Goal: Transaction & Acquisition: Book appointment/travel/reservation

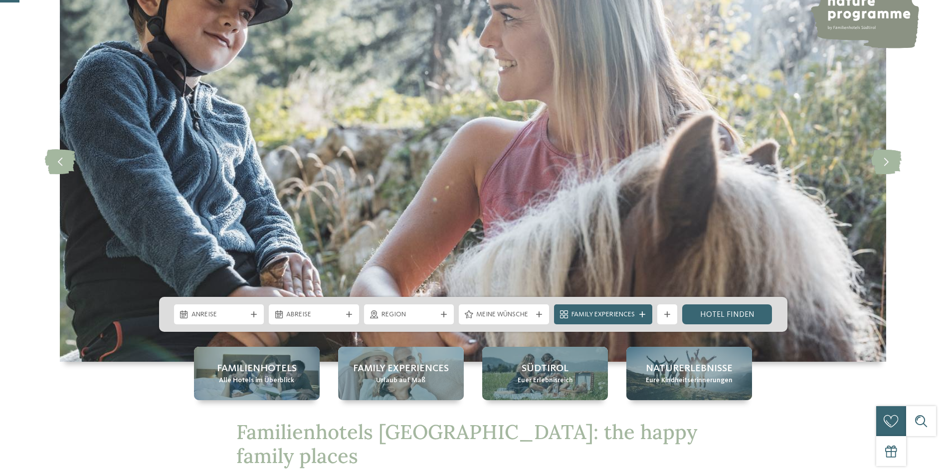
scroll to position [100, 0]
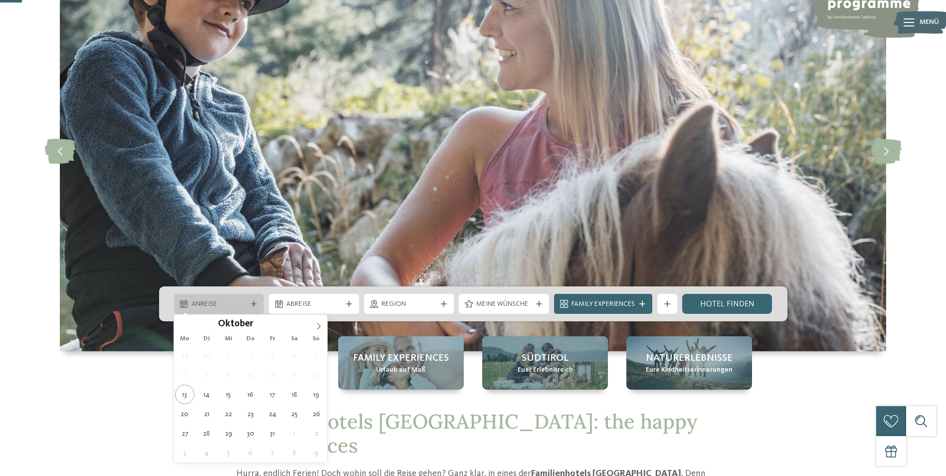
click at [249, 308] on div "Anreise" at bounding box center [219, 304] width 90 height 20
click at [321, 328] on icon at bounding box center [318, 326] width 7 height 7
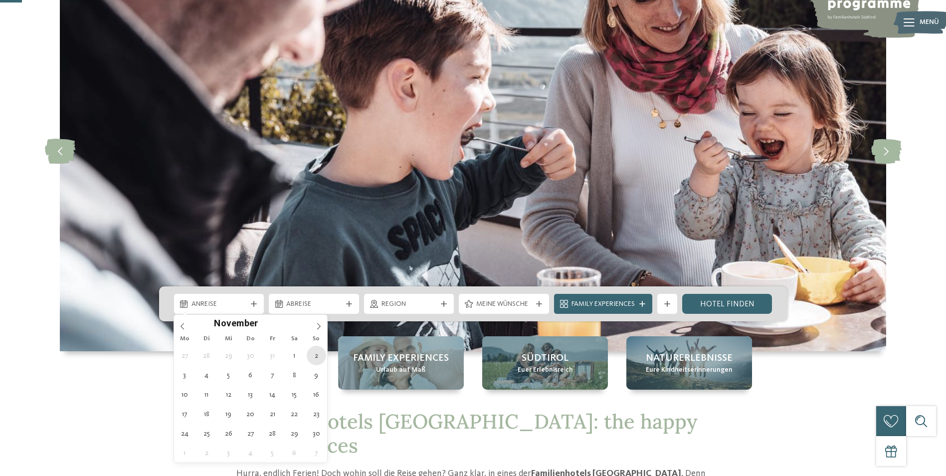
type div "02.11.2025"
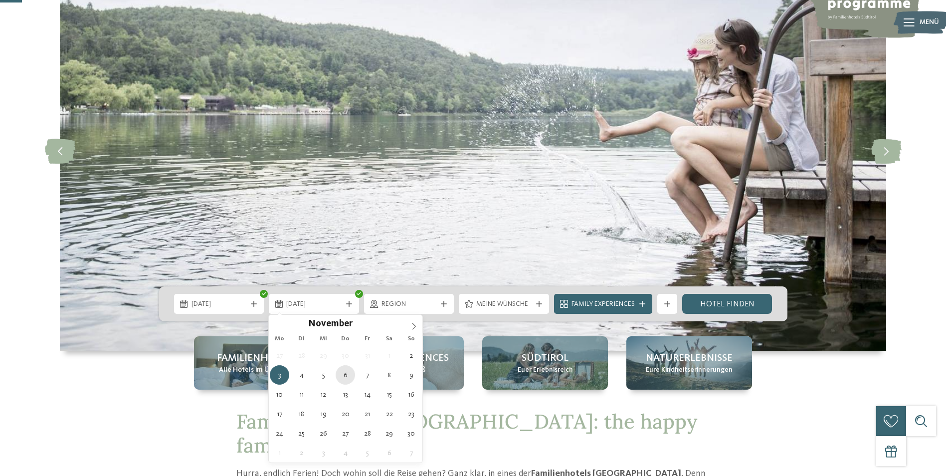
type div "06.11.2025"
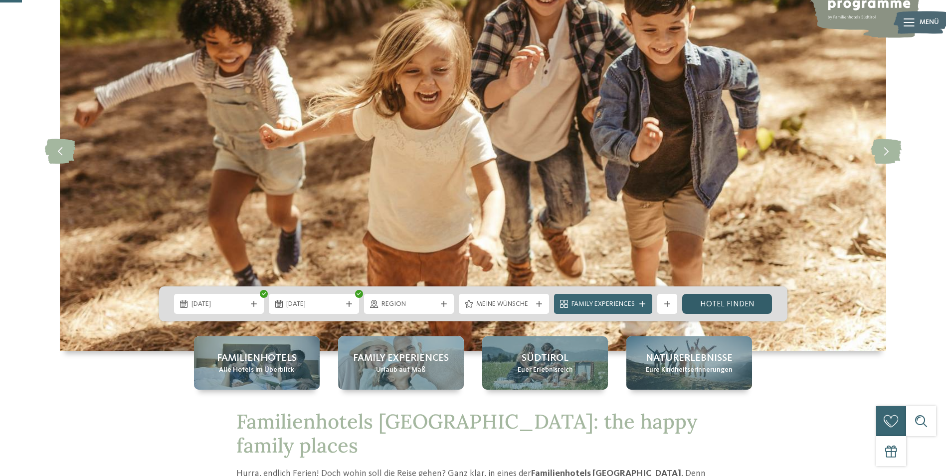
click at [710, 307] on link "Hotel finden" at bounding box center [727, 304] width 90 height 20
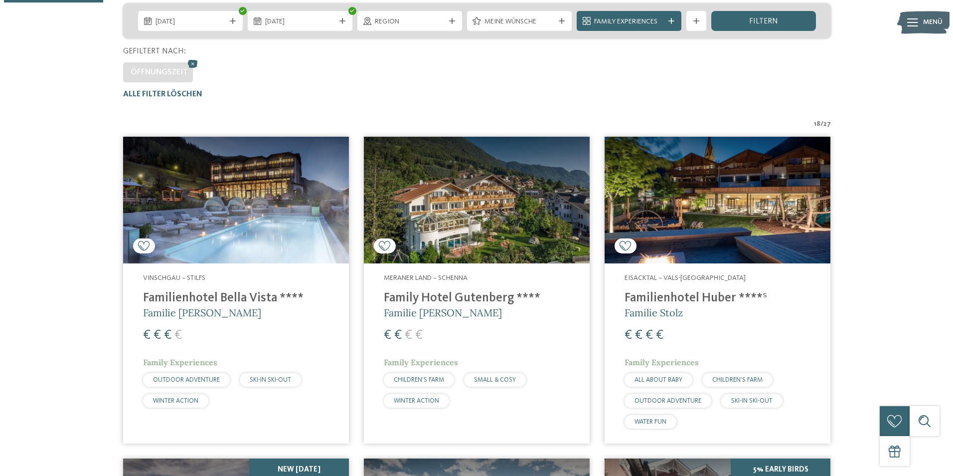
scroll to position [128, 0]
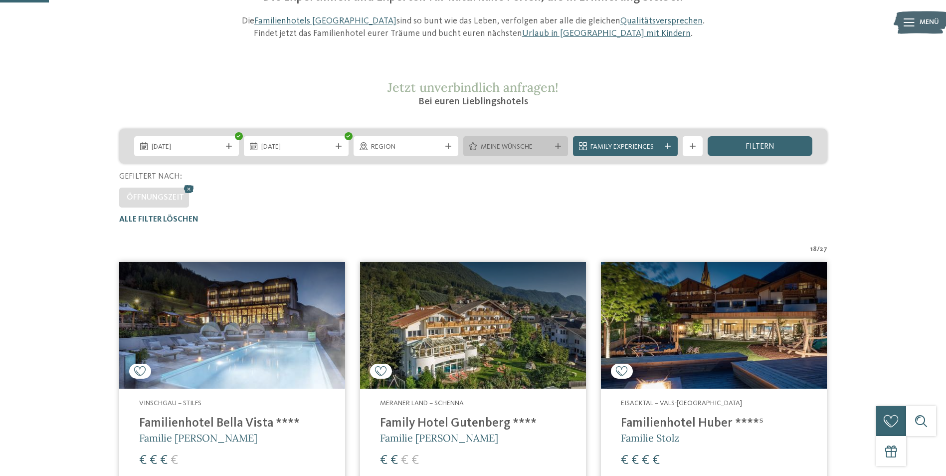
click at [542, 148] on span "Meine Wünsche" at bounding box center [516, 147] width 70 height 10
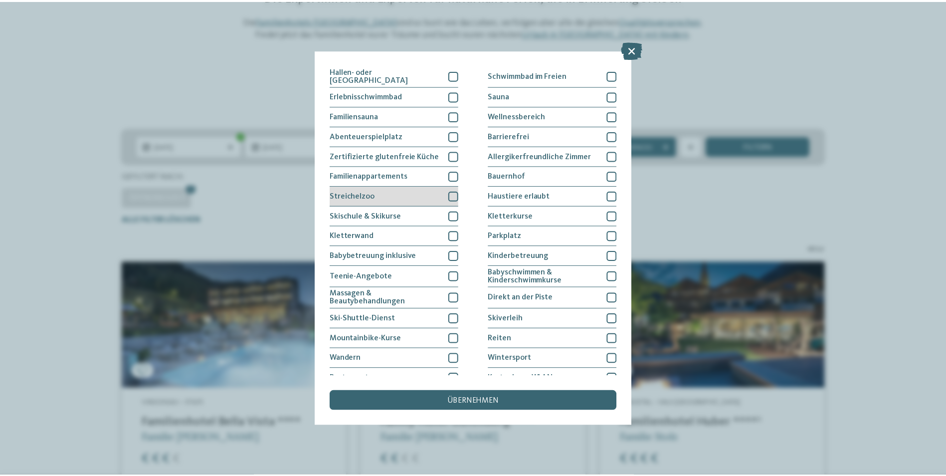
scroll to position [0, 0]
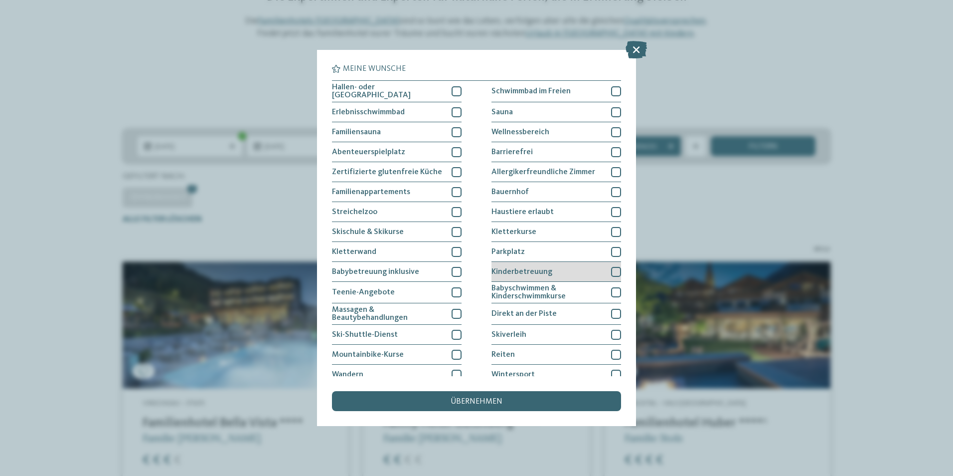
click at [524, 271] on span "Kinderbetreuung" at bounding box center [522, 272] width 61 height 8
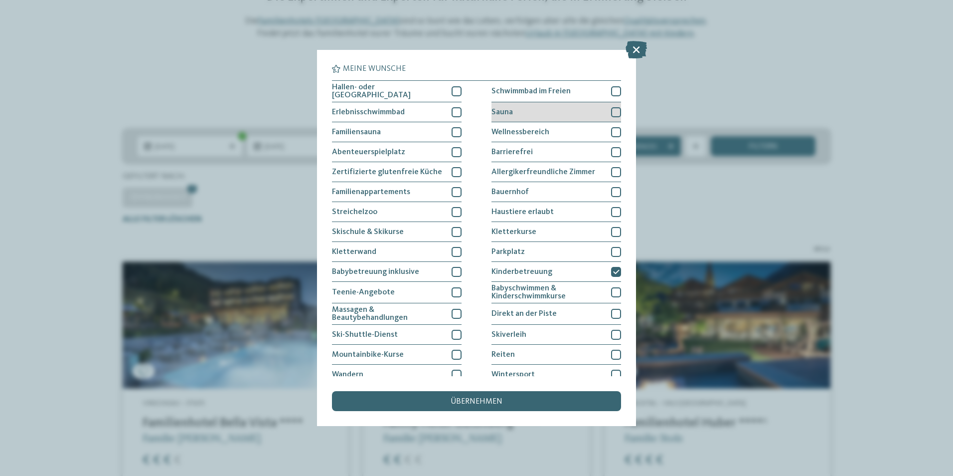
click at [513, 110] on div "Sauna" at bounding box center [557, 112] width 130 height 20
click at [481, 404] on span "übernehmen" at bounding box center [477, 401] width 52 height 8
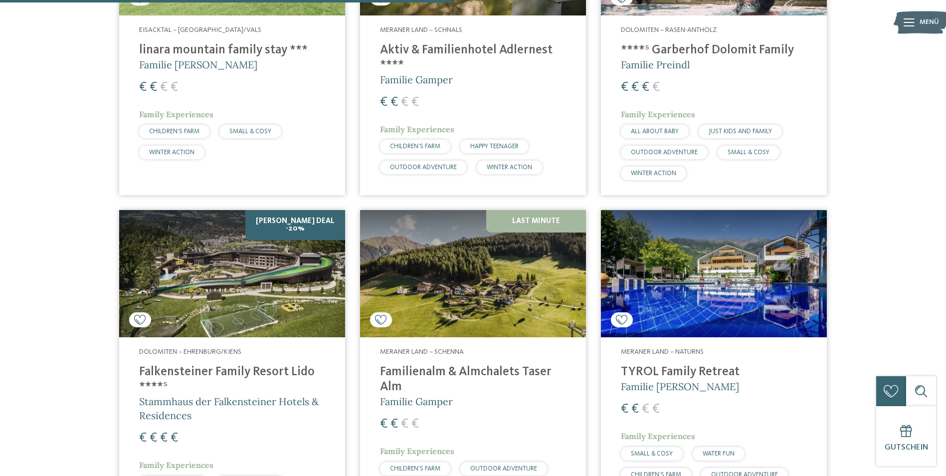
scroll to position [1175, 0]
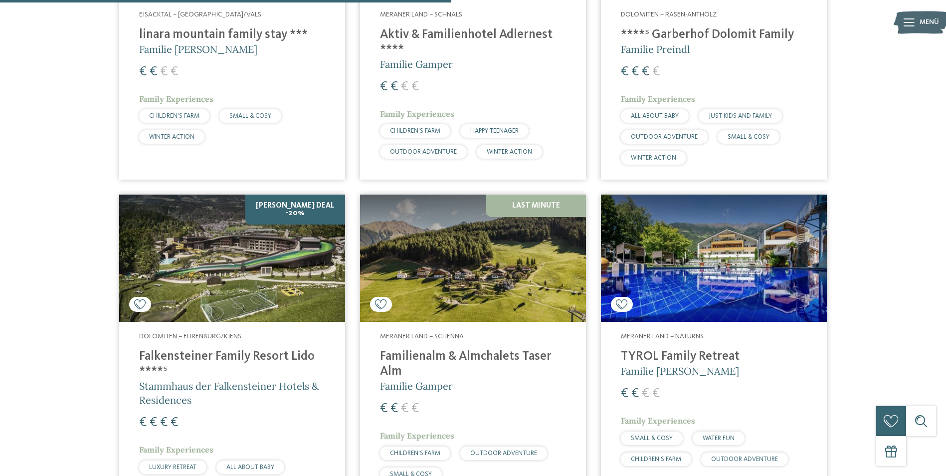
click at [236, 261] on img at bounding box center [232, 257] width 226 height 127
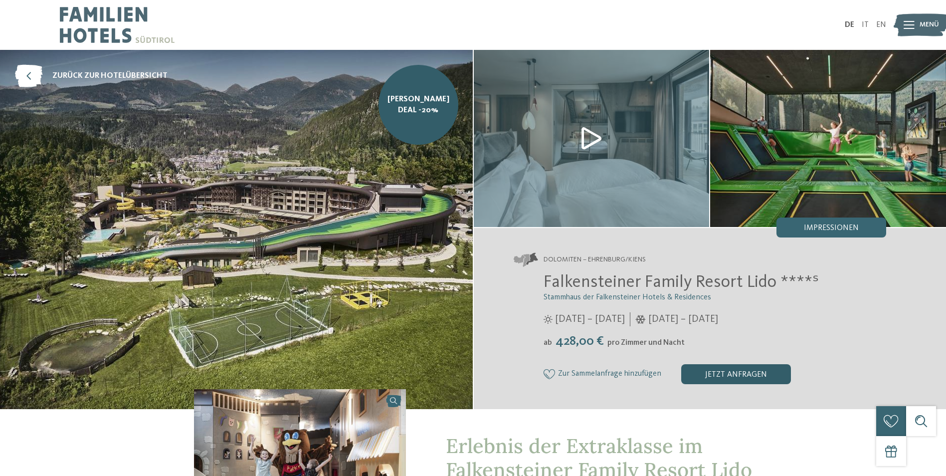
click at [733, 374] on div "jetzt anfragen" at bounding box center [736, 374] width 110 height 20
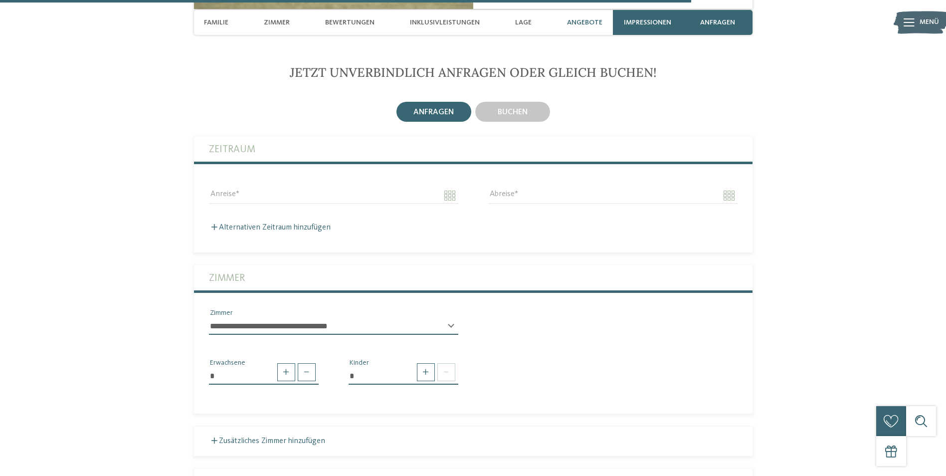
scroll to position [2256, 0]
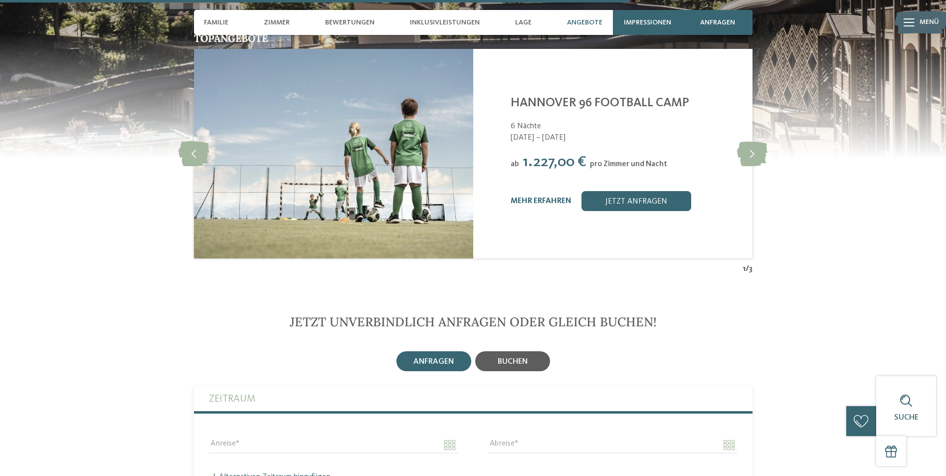
drag, startPoint x: 523, startPoint y: 352, endPoint x: 504, endPoint y: 351, distance: 19.0
click at [522, 358] on span "buchen" at bounding box center [513, 362] width 30 height 8
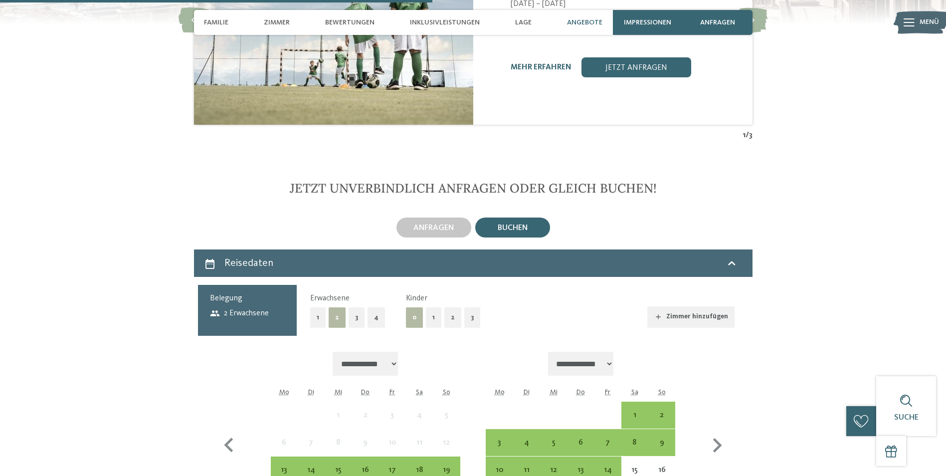
scroll to position [2406, 0]
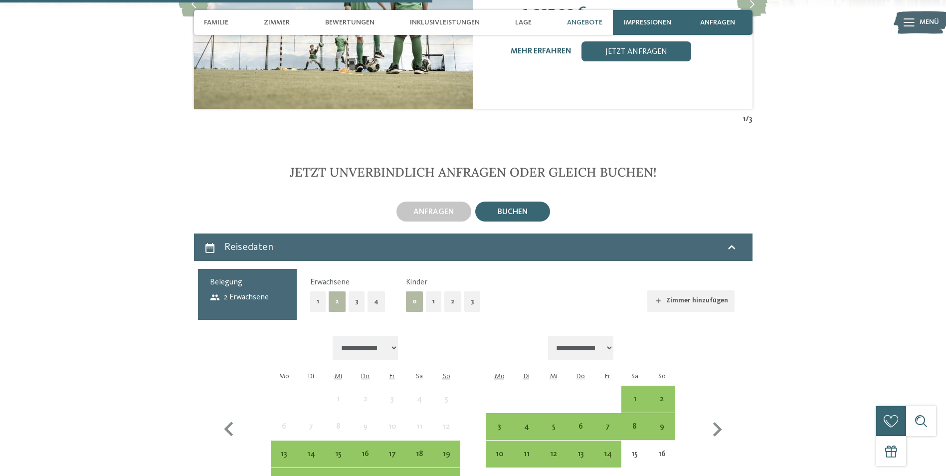
click at [452, 293] on button "2" at bounding box center [452, 301] width 17 height 20
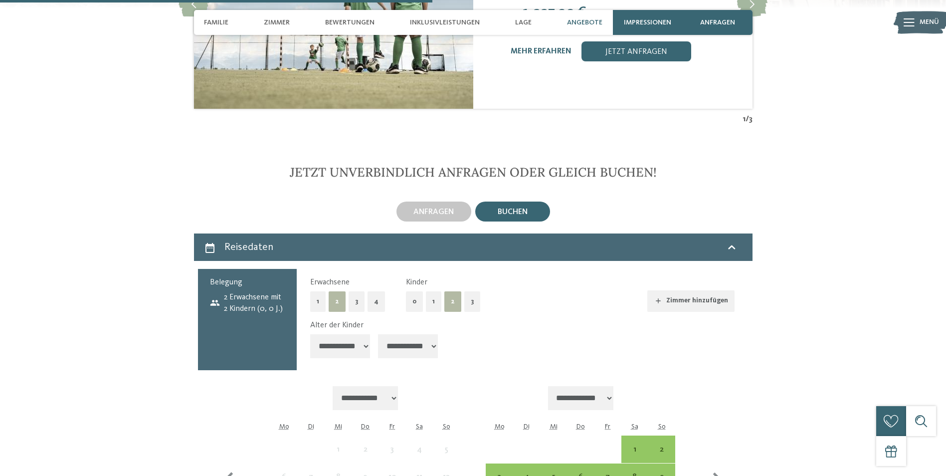
click at [361, 337] on select "**********" at bounding box center [340, 346] width 60 height 24
select select "*"
click at [310, 334] on select "**********" at bounding box center [340, 346] width 60 height 24
click at [425, 342] on select "**********" at bounding box center [408, 346] width 60 height 24
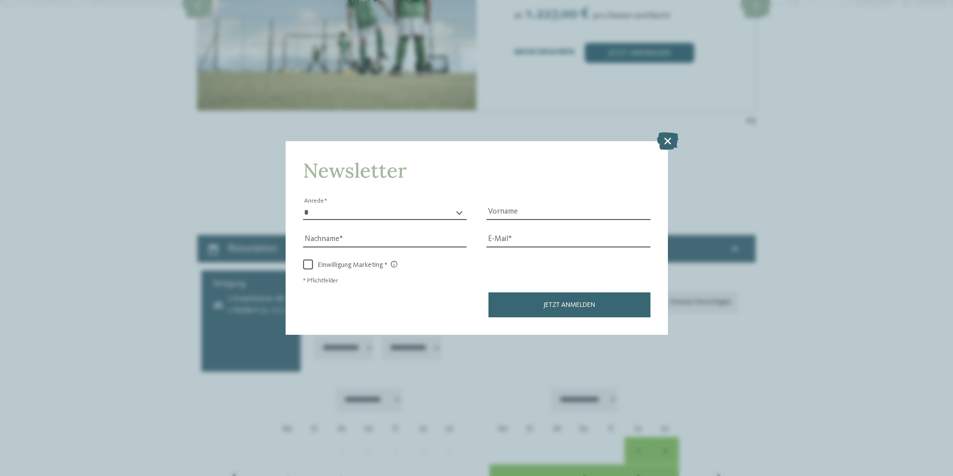
select select "*"
click at [383, 336] on select "**********" at bounding box center [411, 348] width 60 height 24
click at [666, 140] on icon at bounding box center [667, 140] width 21 height 17
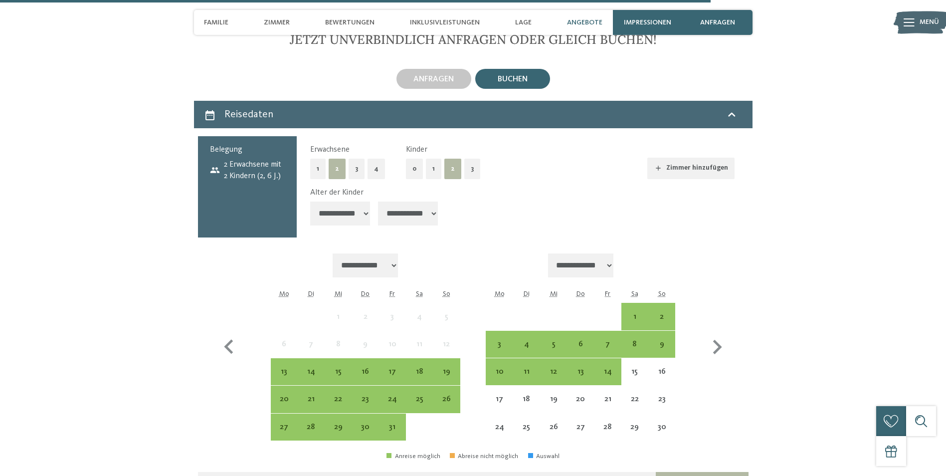
scroll to position [2556, 0]
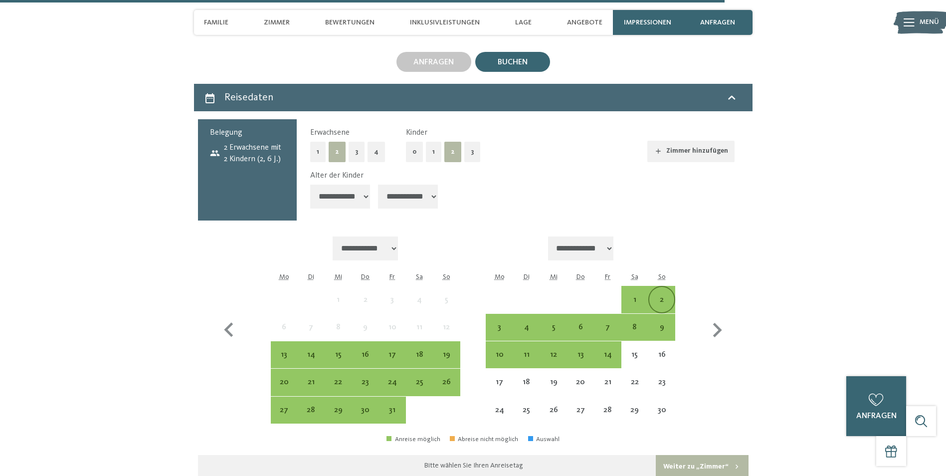
click at [657, 296] on div "2" at bounding box center [661, 308] width 25 height 25
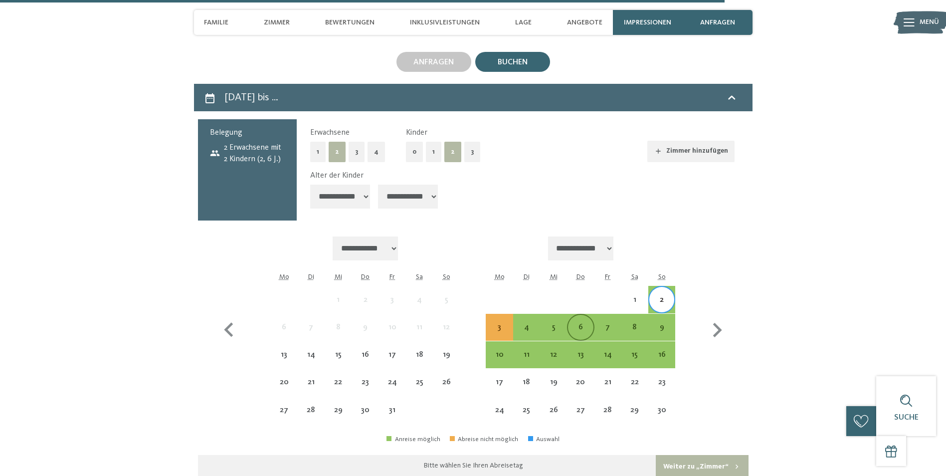
click at [584, 323] on div "6" at bounding box center [580, 335] width 25 height 25
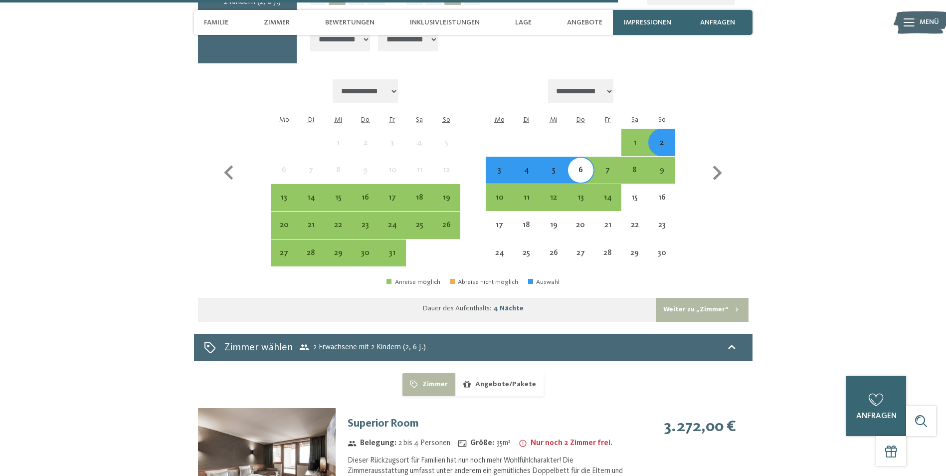
scroll to position [2655, 0]
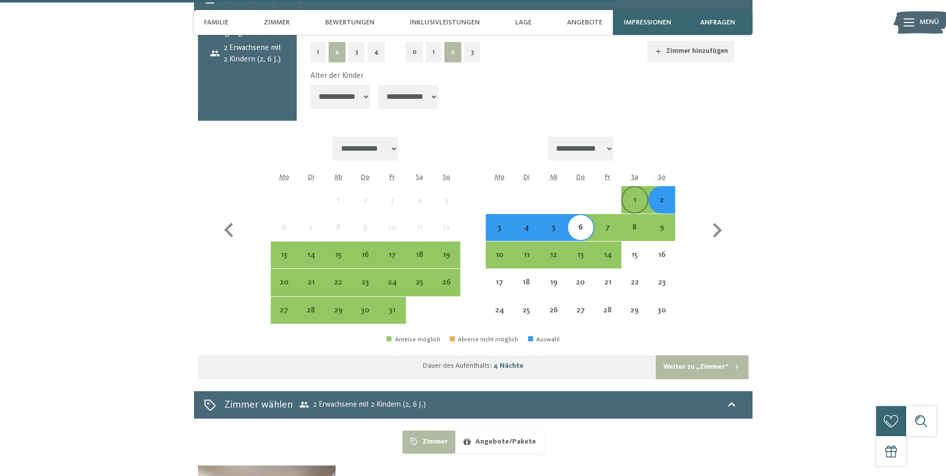
click at [640, 196] on div "1" at bounding box center [634, 208] width 25 height 25
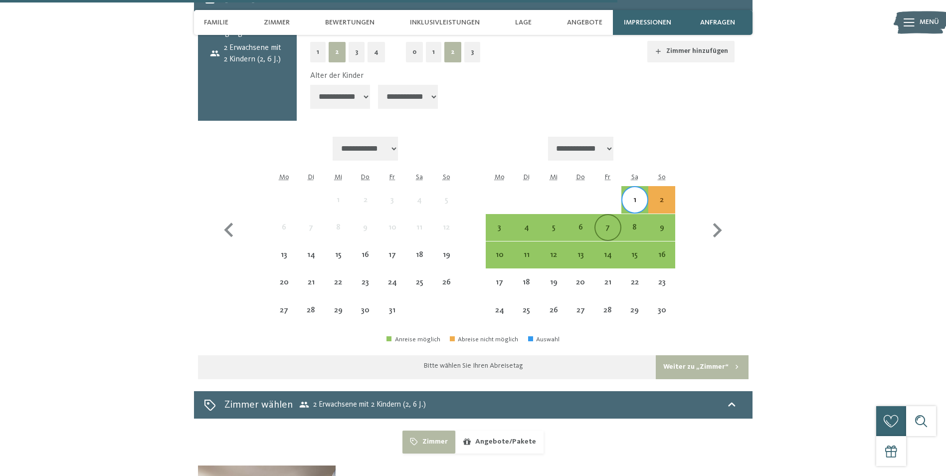
click at [609, 223] on div "7" at bounding box center [607, 235] width 25 height 25
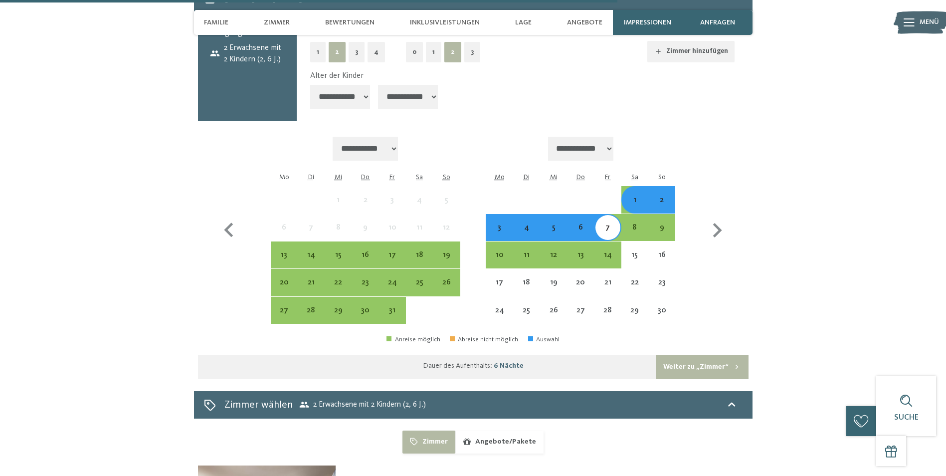
click at [496, 223] on div "3" at bounding box center [499, 235] width 25 height 25
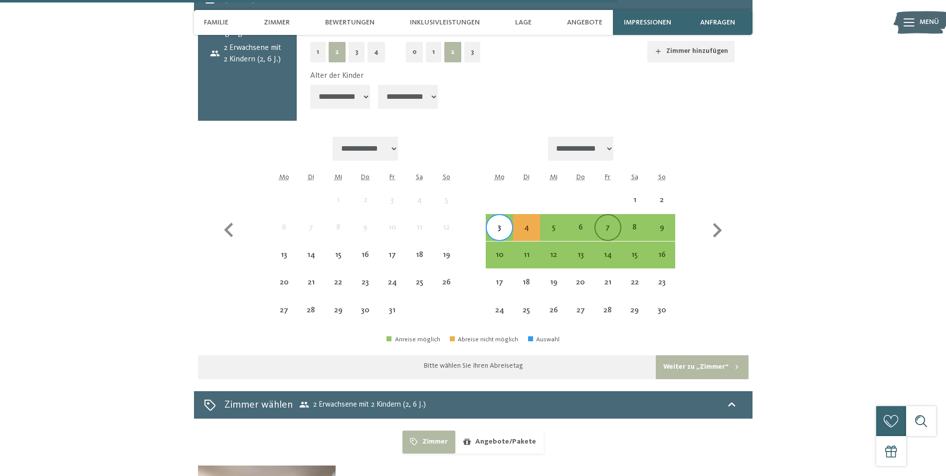
click at [599, 223] on div "7" at bounding box center [607, 235] width 25 height 25
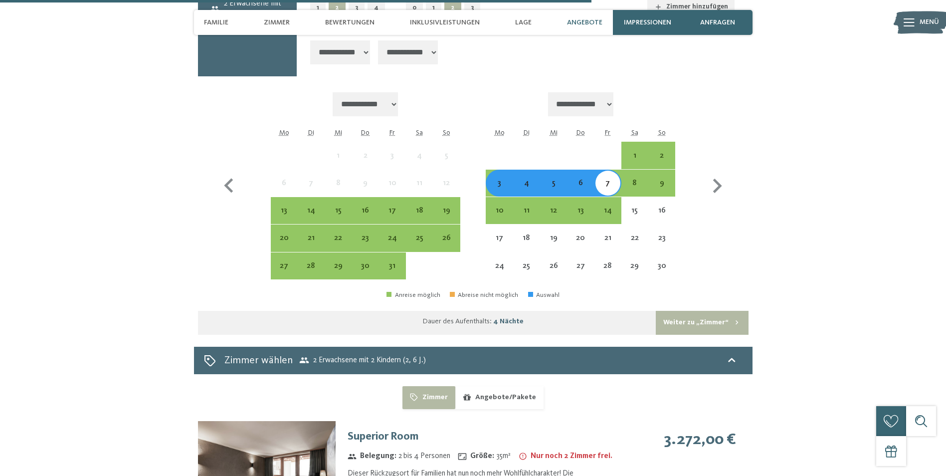
scroll to position [2506, 0]
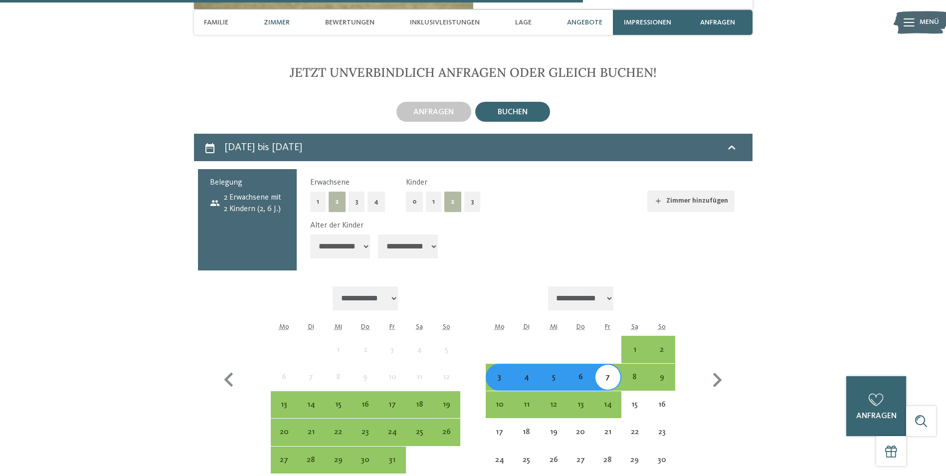
click at [278, 24] on span "Zimmer" at bounding box center [277, 22] width 26 height 8
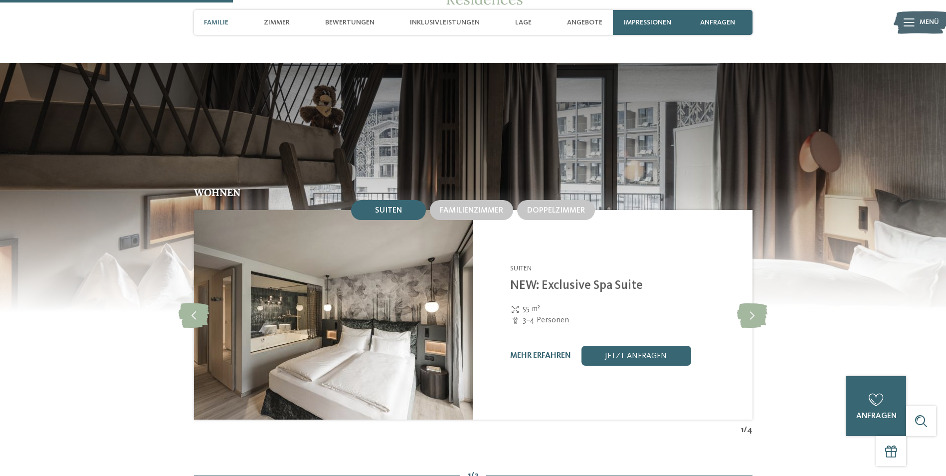
scroll to position [989, 0]
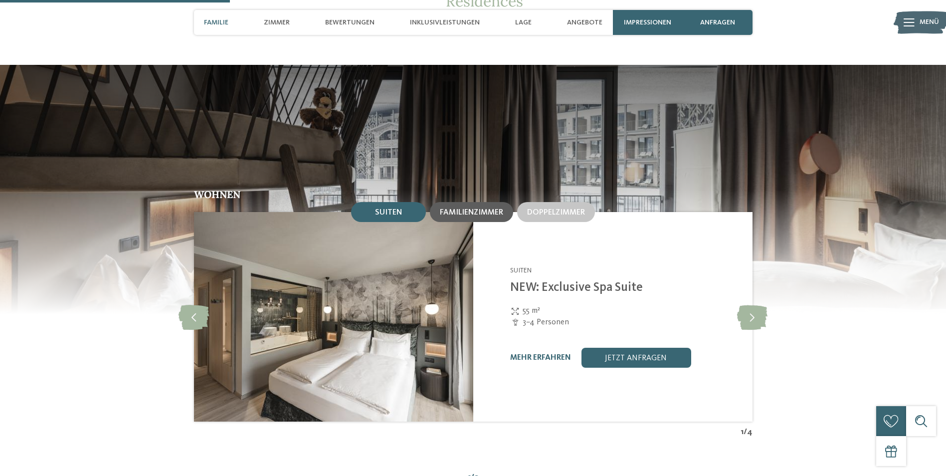
click at [467, 202] on div "Familienzimmer" at bounding box center [471, 212] width 83 height 20
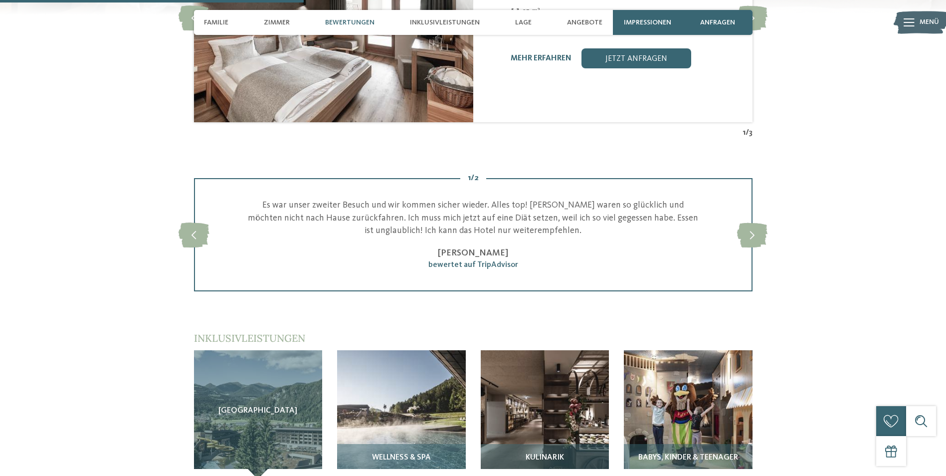
scroll to position [1338, 0]
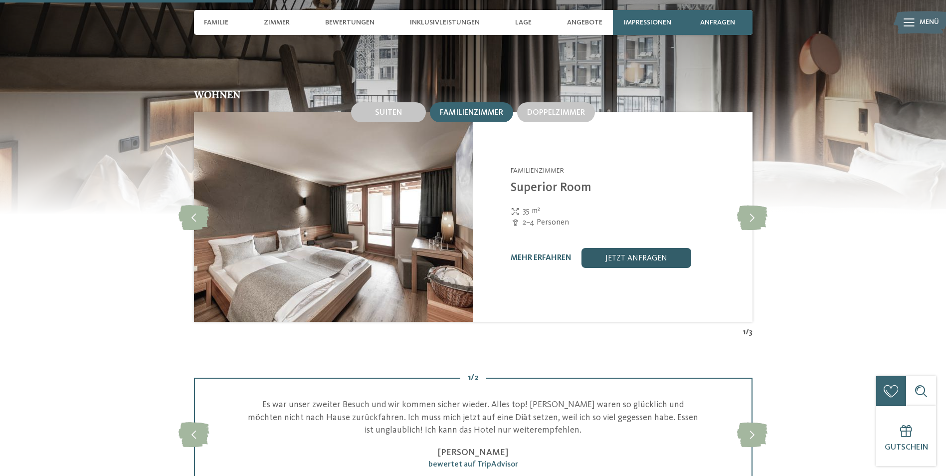
click at [623, 248] on link "jetzt anfragen" at bounding box center [636, 258] width 110 height 20
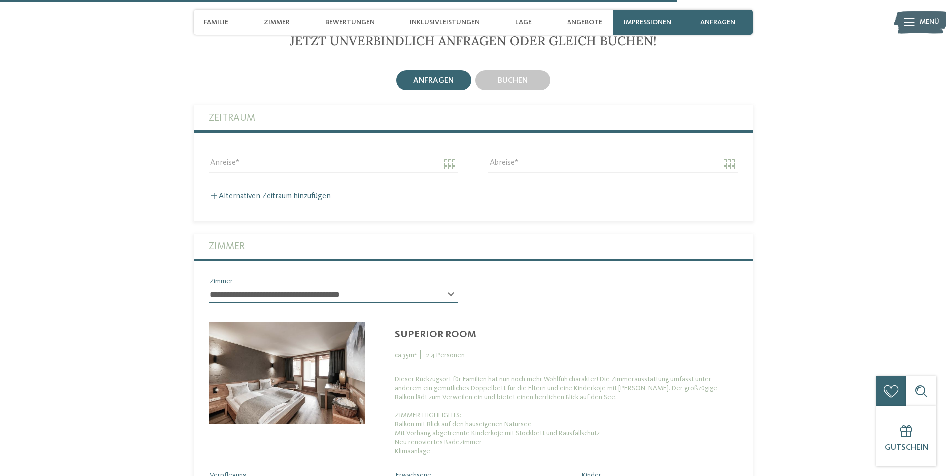
scroll to position [2541, 0]
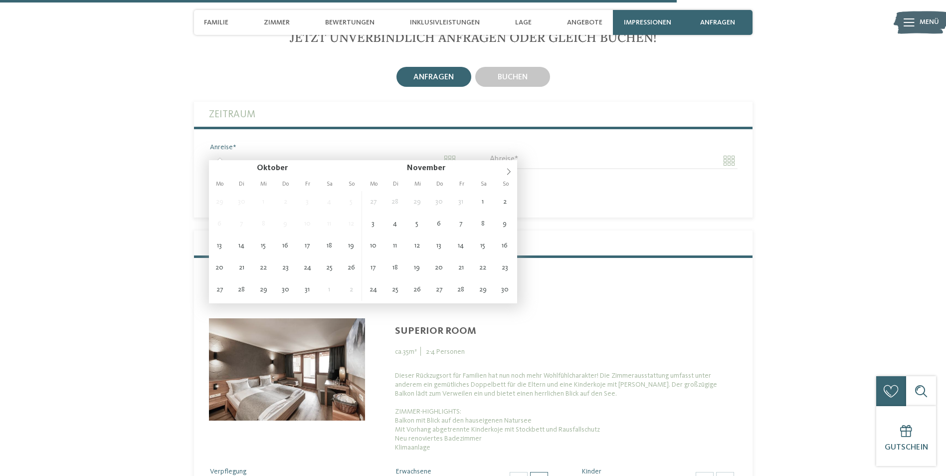
click at [451, 154] on input "Anreise" at bounding box center [333, 160] width 249 height 17
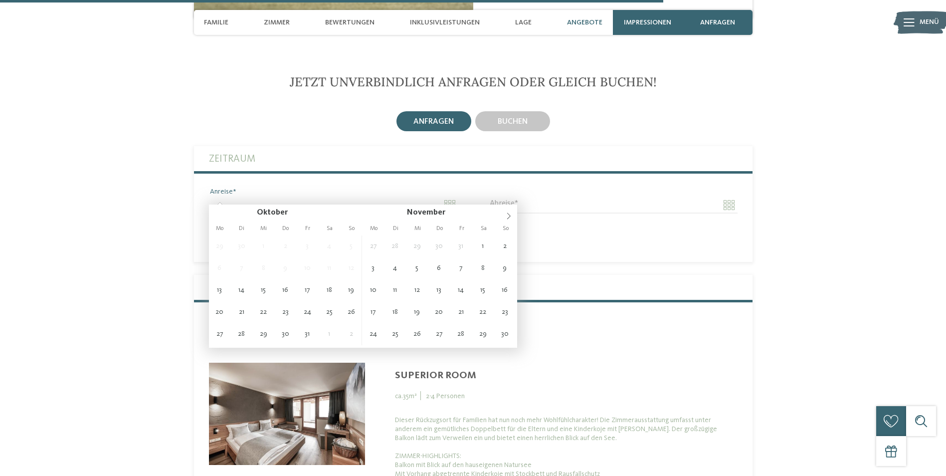
scroll to position [2491, 0]
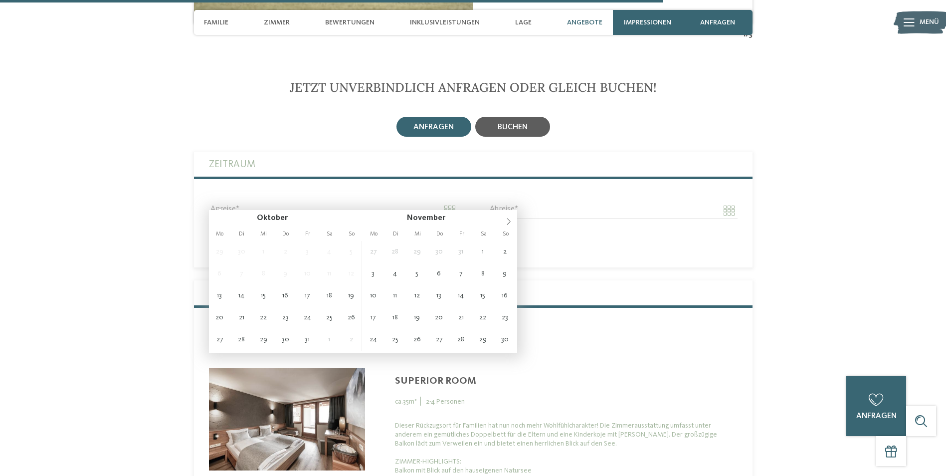
click at [530, 120] on div "buchen" at bounding box center [512, 127] width 75 height 20
select select "**********"
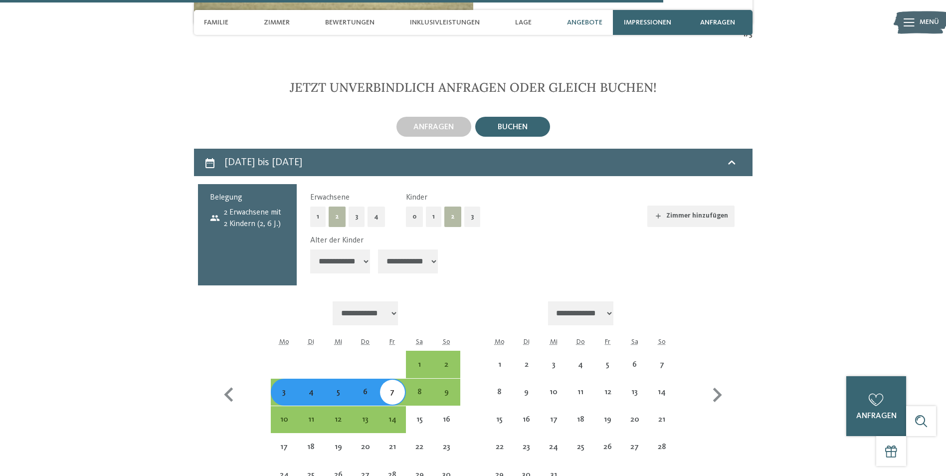
select select "**********"
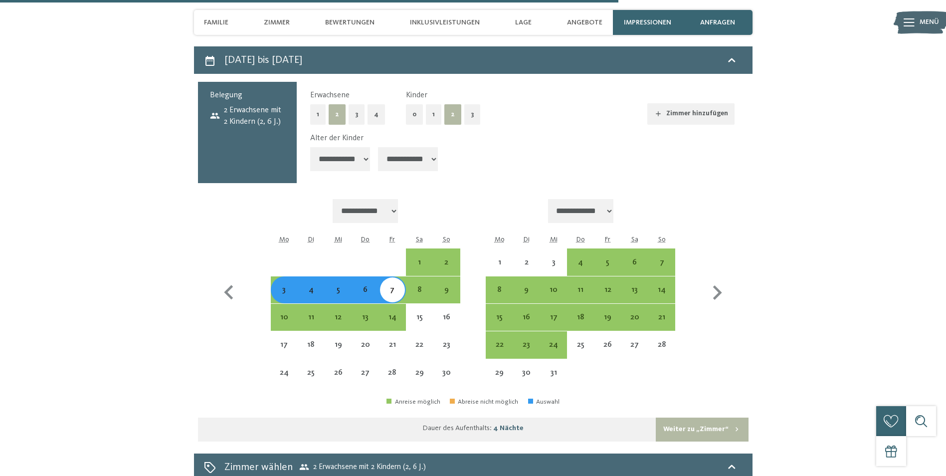
scroll to position [2441, 0]
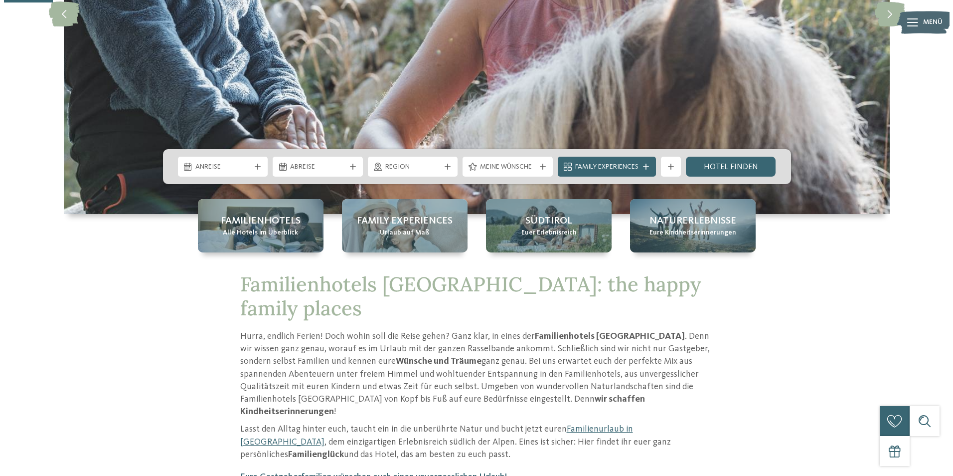
scroll to position [249, 0]
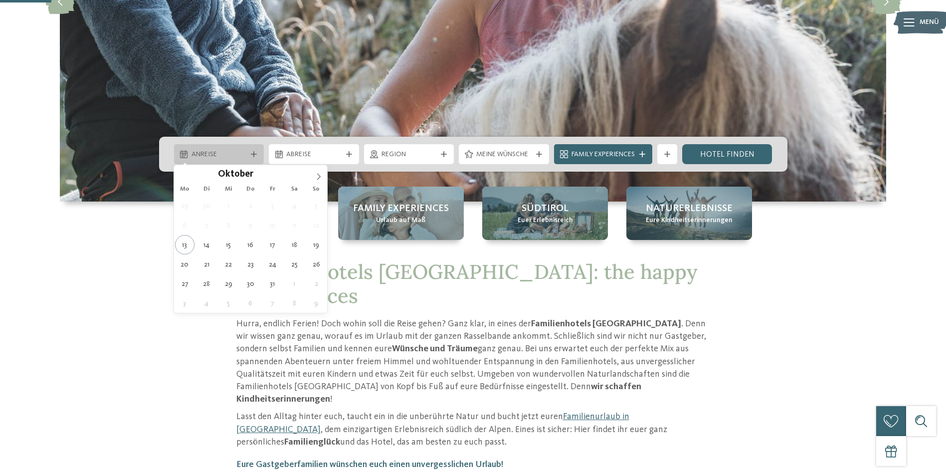
click at [251, 155] on icon at bounding box center [254, 154] width 6 height 6
click at [322, 175] on icon at bounding box center [318, 176] width 7 height 7
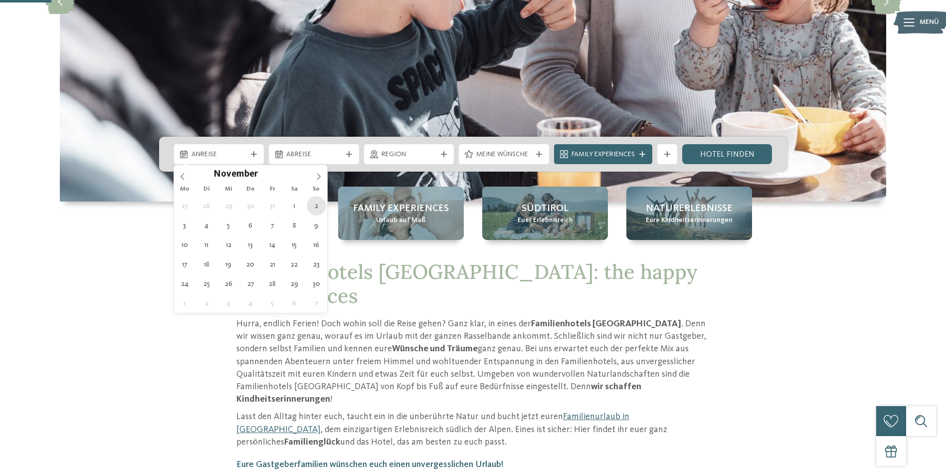
type div "02.11.2025"
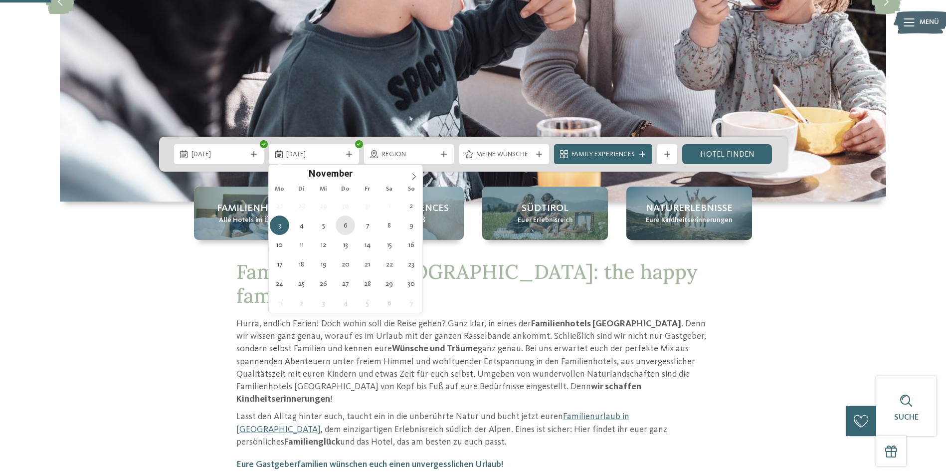
type div "06.11.2025"
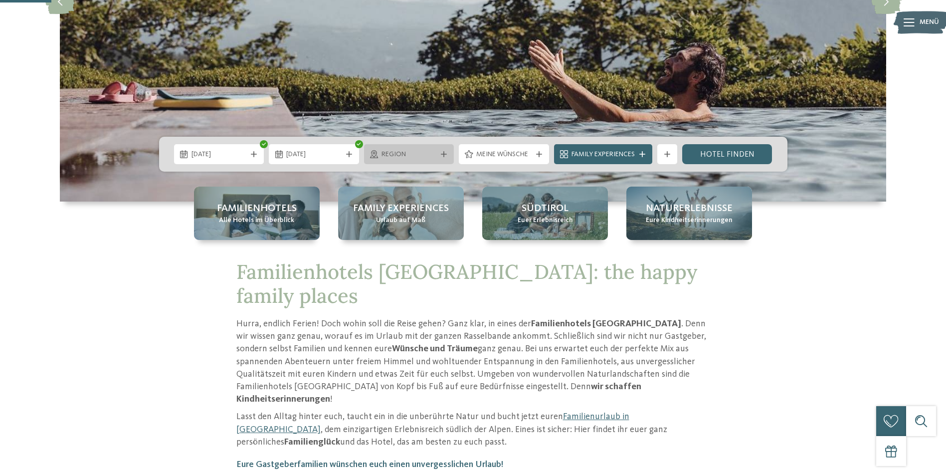
click at [447, 155] on div at bounding box center [444, 154] width 10 height 6
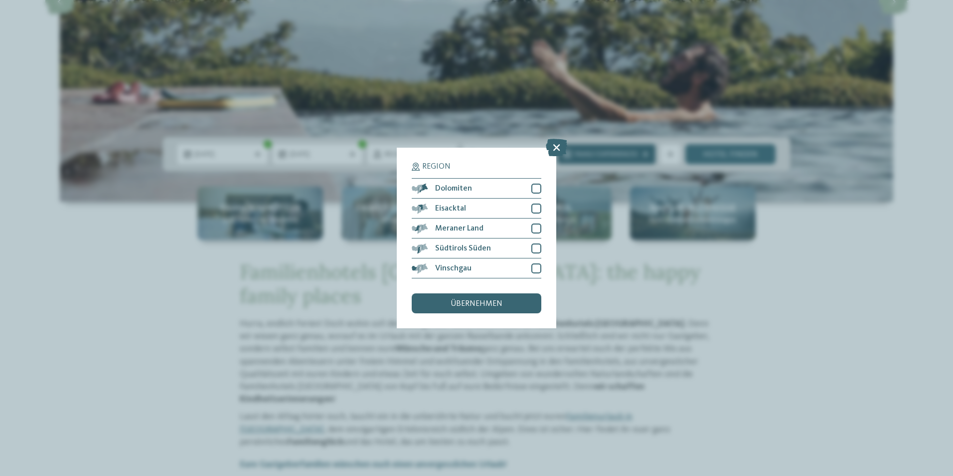
click at [553, 150] on icon at bounding box center [556, 147] width 21 height 17
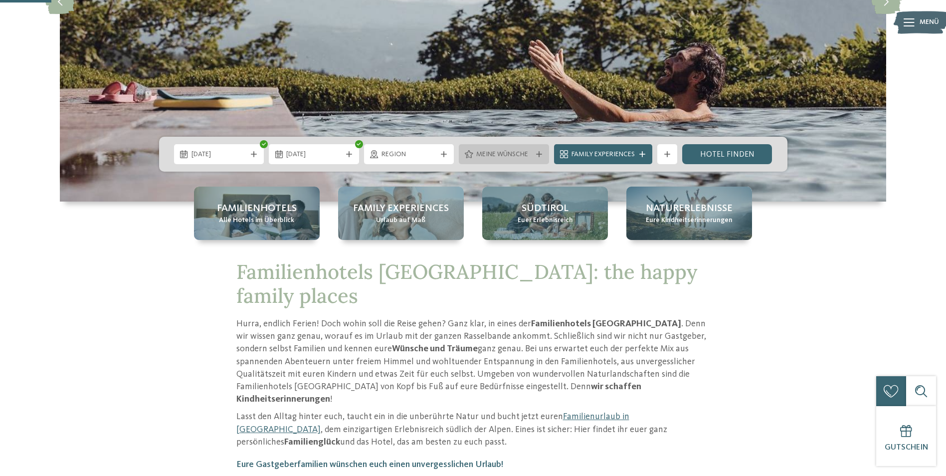
click at [539, 152] on icon at bounding box center [539, 154] width 6 height 6
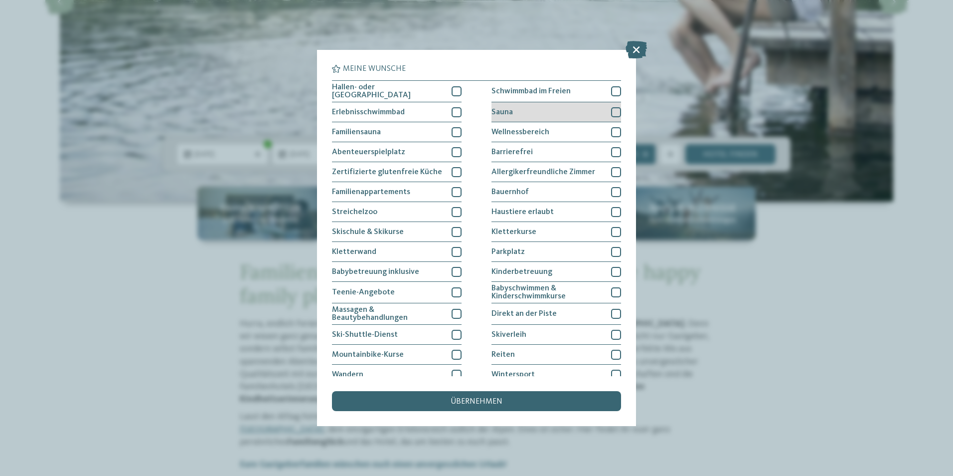
click at [516, 109] on div "Sauna" at bounding box center [557, 112] width 130 height 20
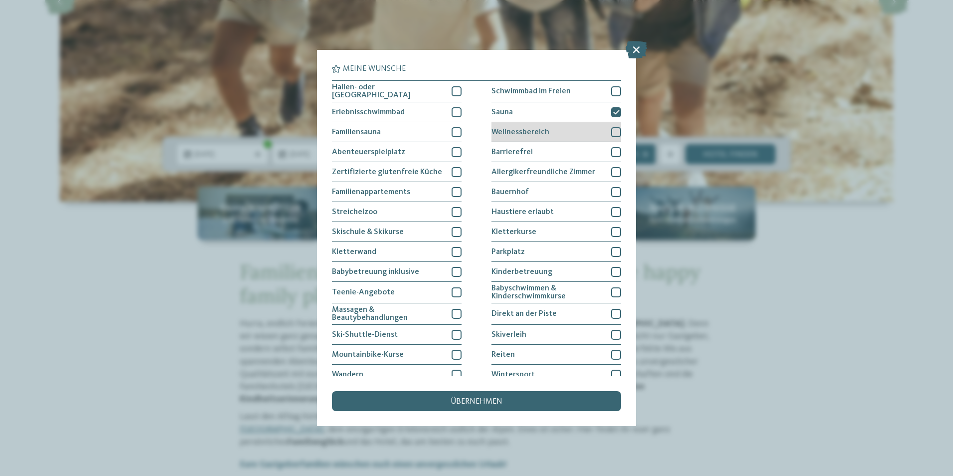
click at [516, 132] on span "Wellnessbereich" at bounding box center [521, 132] width 58 height 8
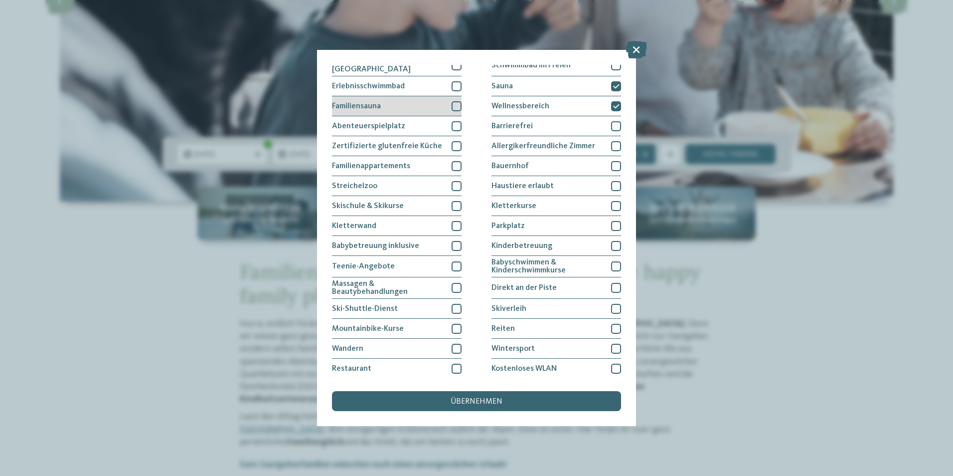
scroll to position [47, 0]
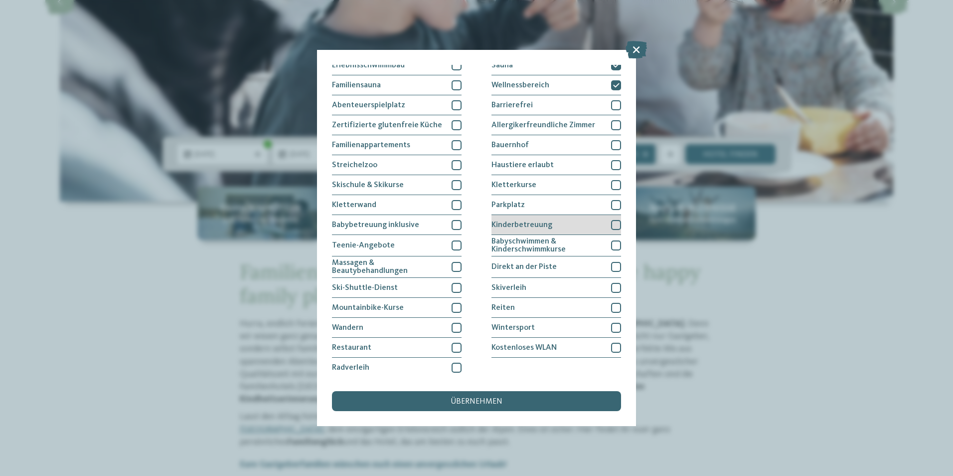
click at [536, 224] on span "Kinderbetreuung" at bounding box center [522, 225] width 61 height 8
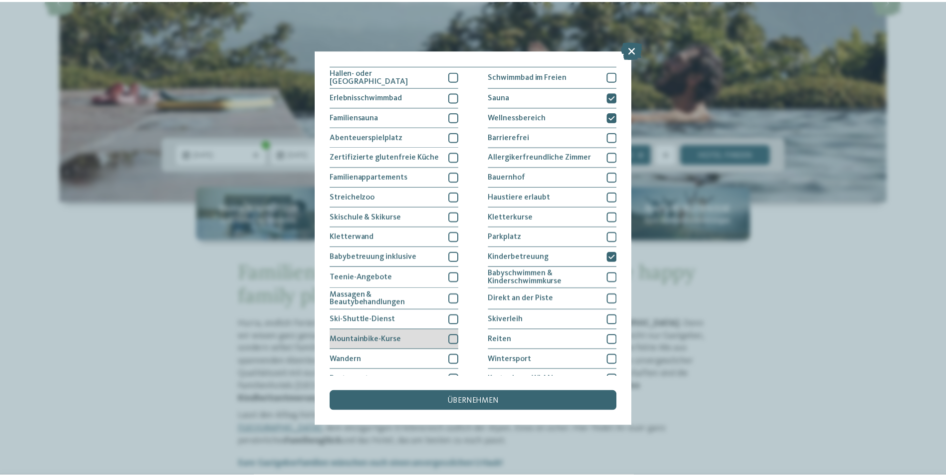
scroll to position [0, 0]
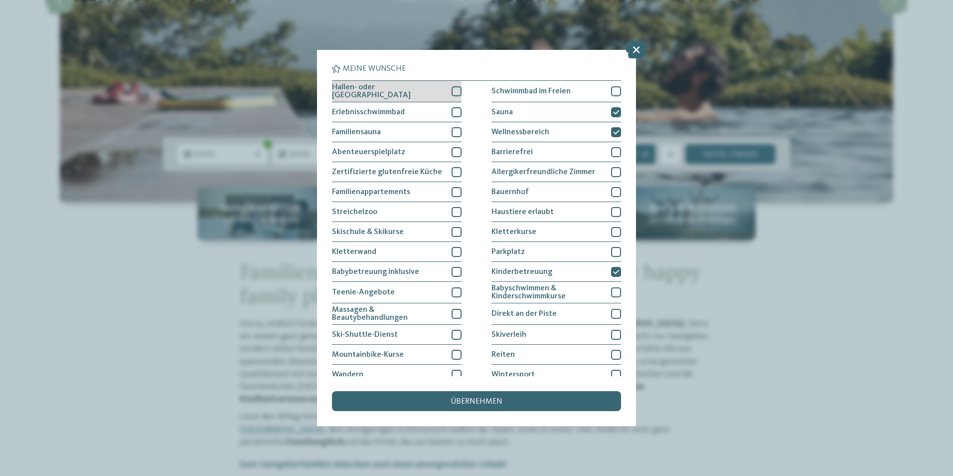
click at [402, 88] on span "Hallen- oder [GEOGRAPHIC_DATA]" at bounding box center [388, 91] width 112 height 16
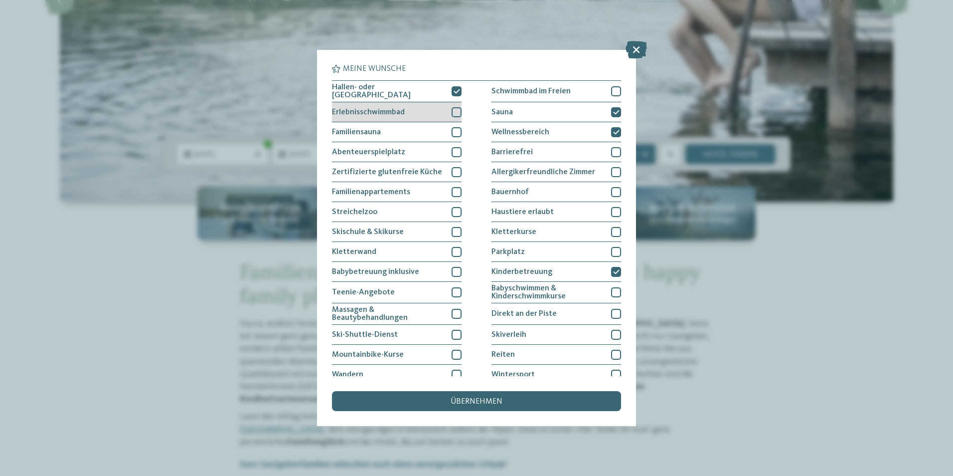
click at [400, 108] on span "Erlebnisschwimmbad" at bounding box center [368, 112] width 73 height 8
click at [400, 114] on span "Erlebnisschwimmbad" at bounding box center [368, 112] width 73 height 8
click at [487, 401] on span "übernehmen" at bounding box center [477, 401] width 52 height 8
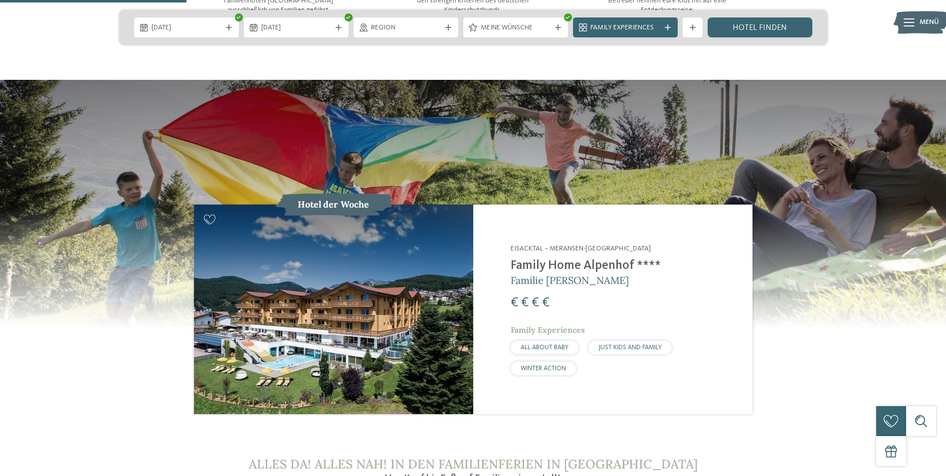
scroll to position [997, 0]
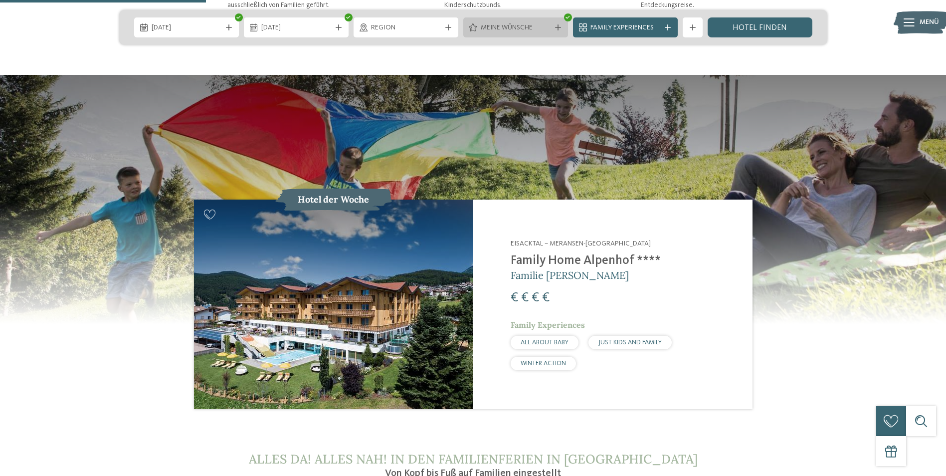
click at [524, 29] on span "Meine Wünsche" at bounding box center [516, 28] width 70 height 10
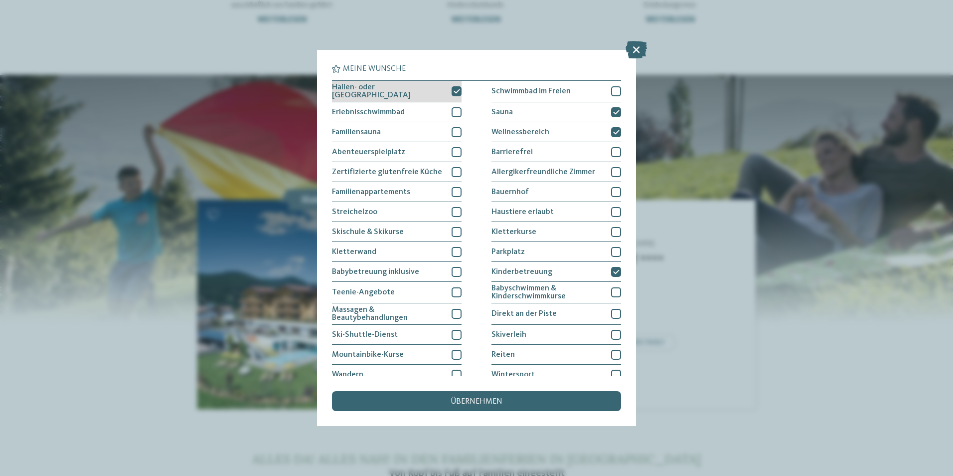
click at [393, 88] on span "Hallen- oder [GEOGRAPHIC_DATA]" at bounding box center [388, 91] width 112 height 16
click at [465, 400] on span "übernehmen" at bounding box center [477, 401] width 52 height 8
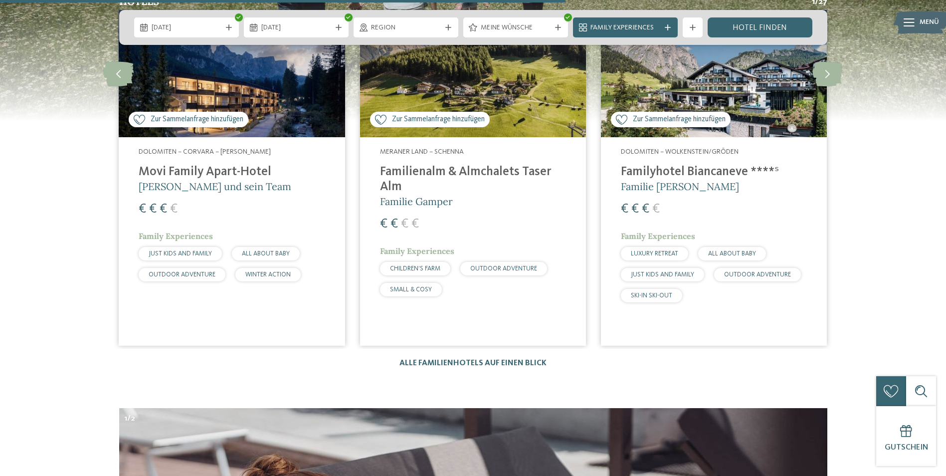
scroll to position [2743, 0]
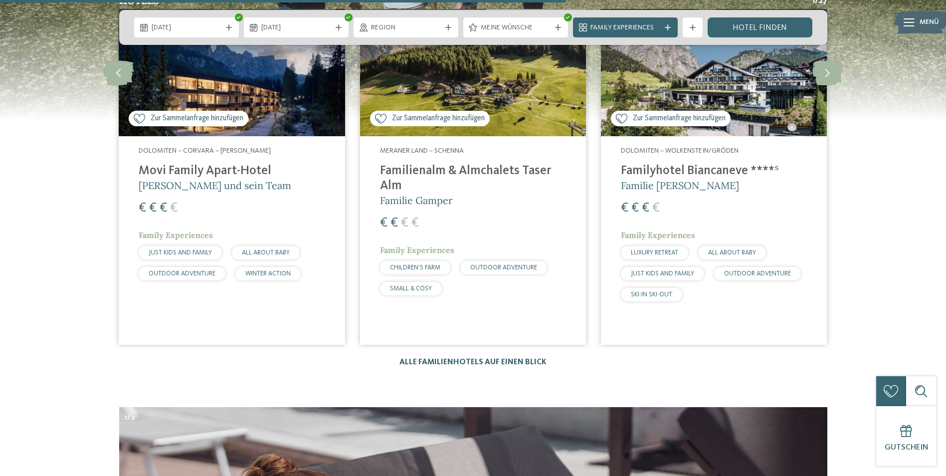
click at [437, 358] on link "Alle Familienhotels auf einen Blick" at bounding box center [472, 362] width 147 height 8
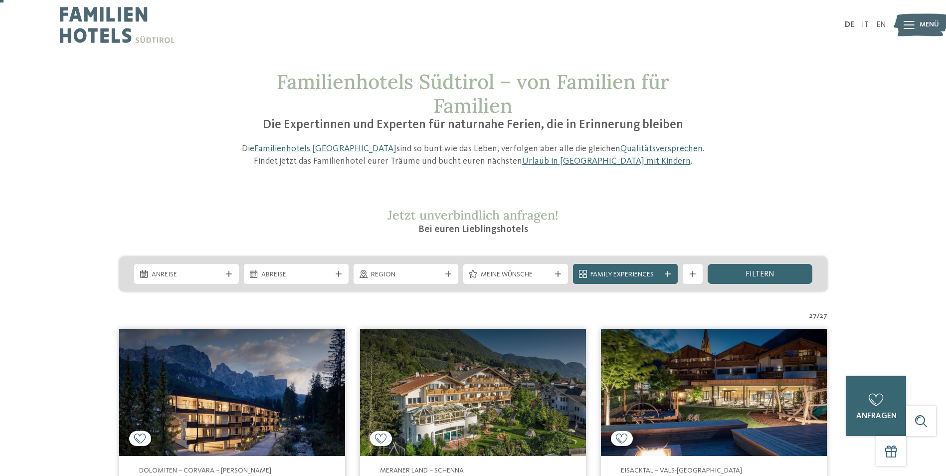
scroll to position [50, 0]
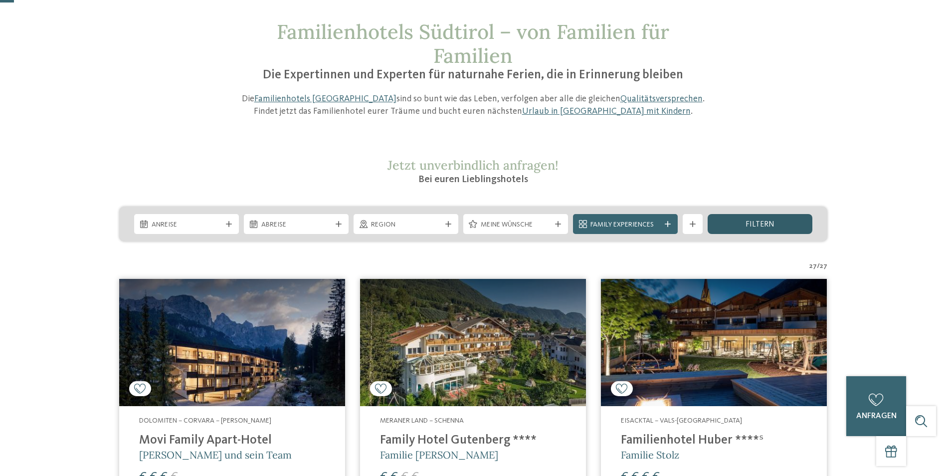
click at [740, 228] on div "filtern" at bounding box center [760, 224] width 105 height 20
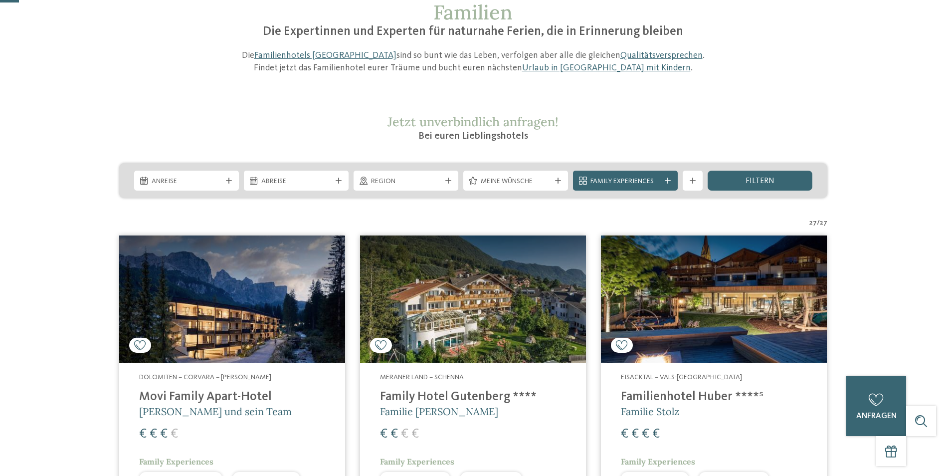
scroll to position [67, 0]
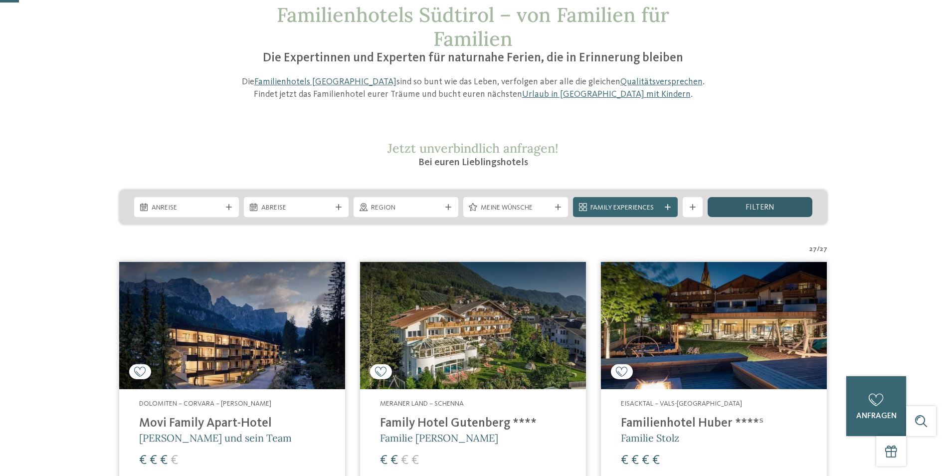
click at [760, 207] on span "filtern" at bounding box center [759, 207] width 29 height 8
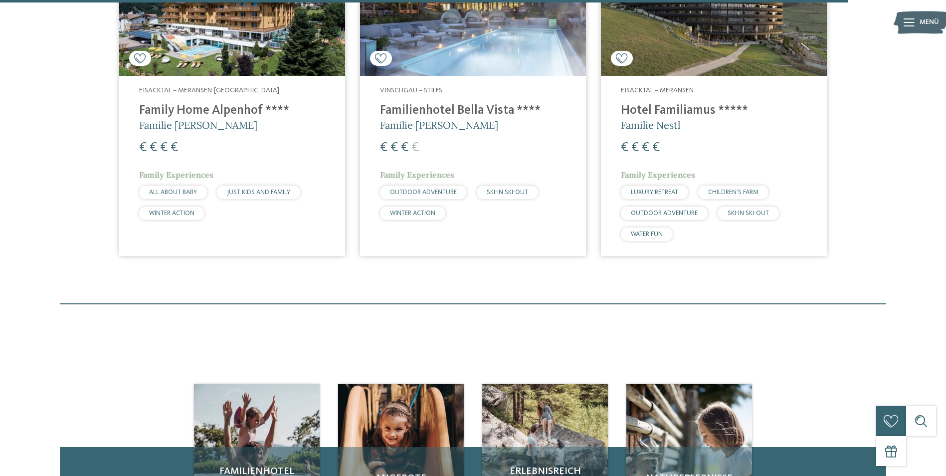
scroll to position [3059, 0]
